Goal: Task Accomplishment & Management: Manage account settings

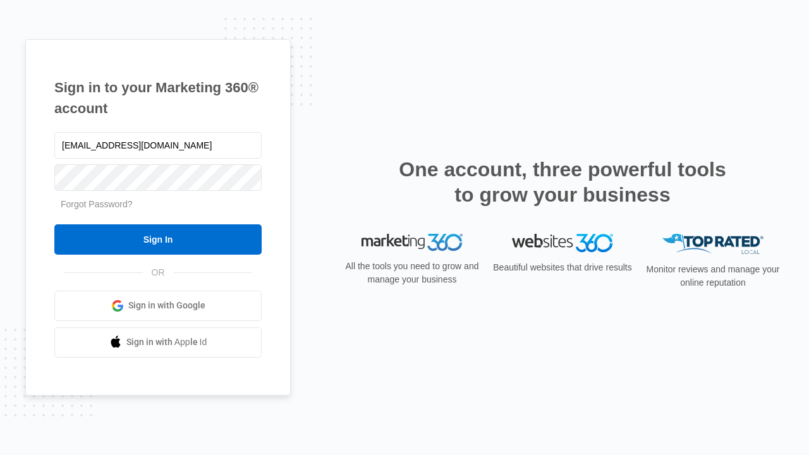
type input "dankie614@gmail.com"
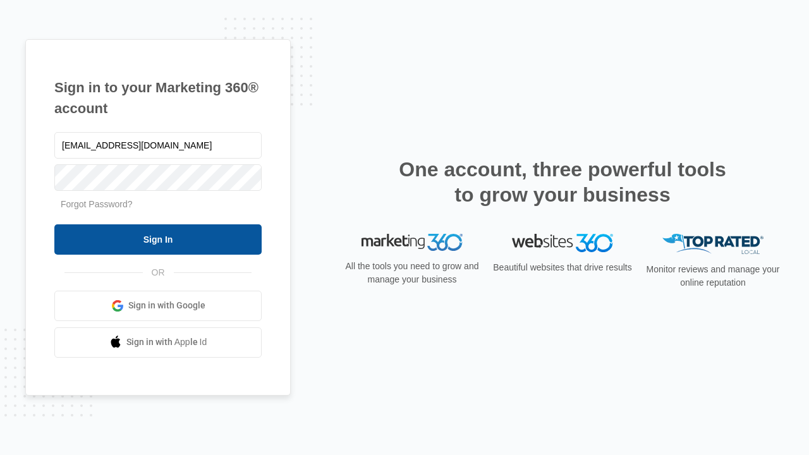
click at [158, 239] on input "Sign In" at bounding box center [157, 239] width 207 height 30
